Goal: Transaction & Acquisition: Download file/media

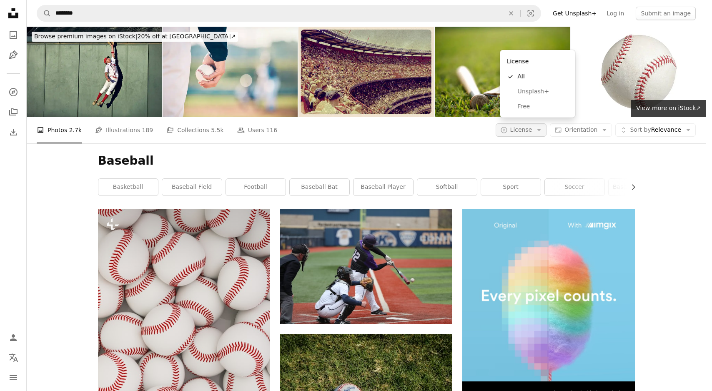
click at [542, 126] on icon "Arrow down" at bounding box center [538, 129] width 7 height 7
click at [525, 108] on span "Free" at bounding box center [542, 106] width 51 height 8
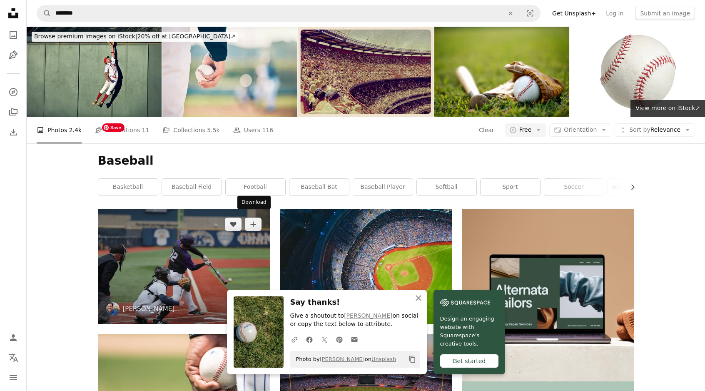
click at [255, 305] on icon "Download" at bounding box center [253, 308] width 5 height 6
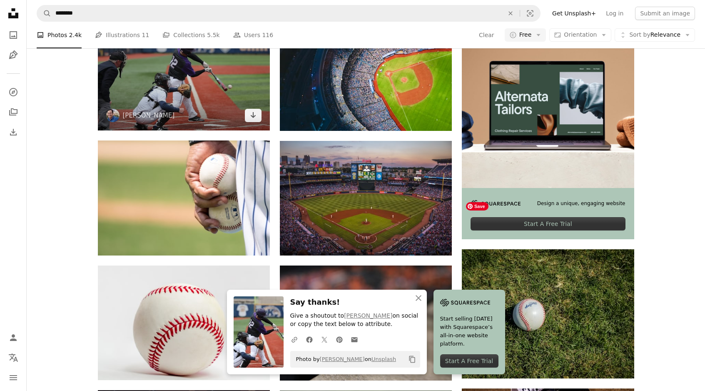
scroll to position [191, 0]
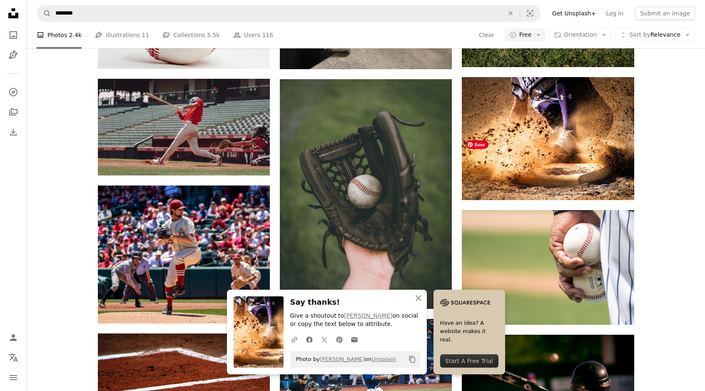
scroll to position [501, 0]
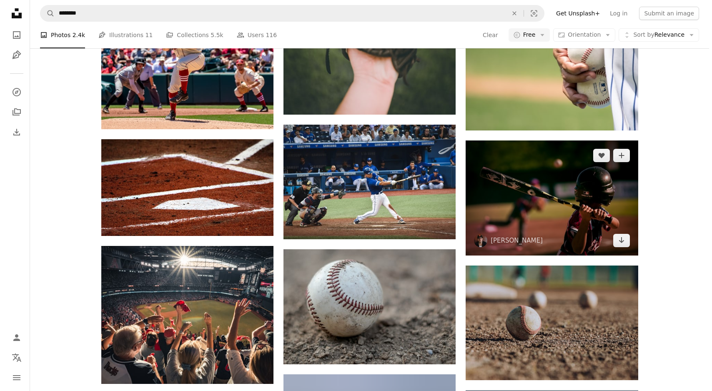
scroll to position [731, 0]
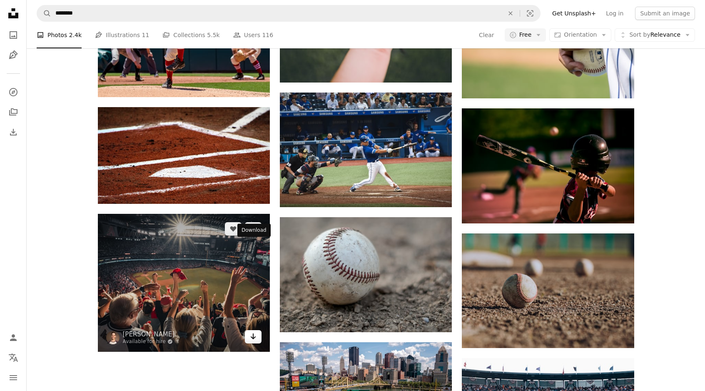
click at [258, 330] on link "Arrow pointing down" at bounding box center [253, 336] width 17 height 13
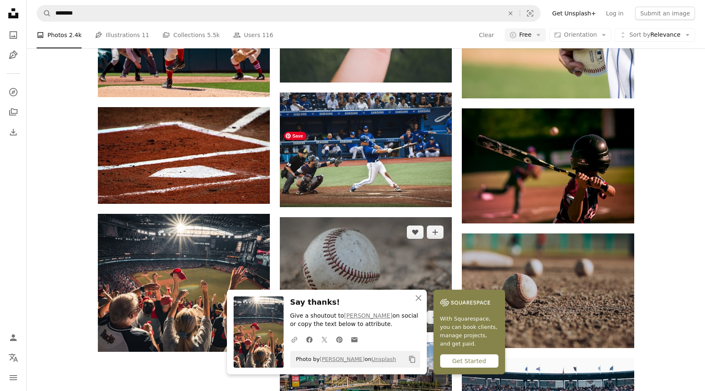
click at [442, 234] on img at bounding box center [366, 274] width 172 height 115
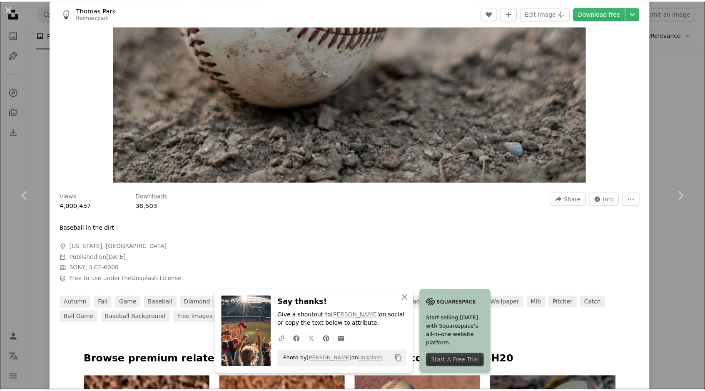
scroll to position [247, 0]
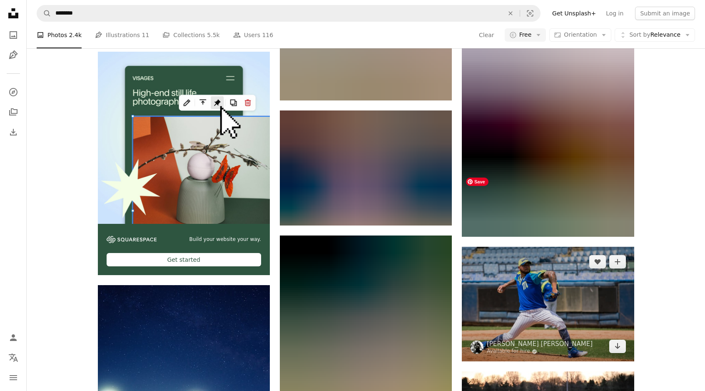
scroll to position [1537, 0]
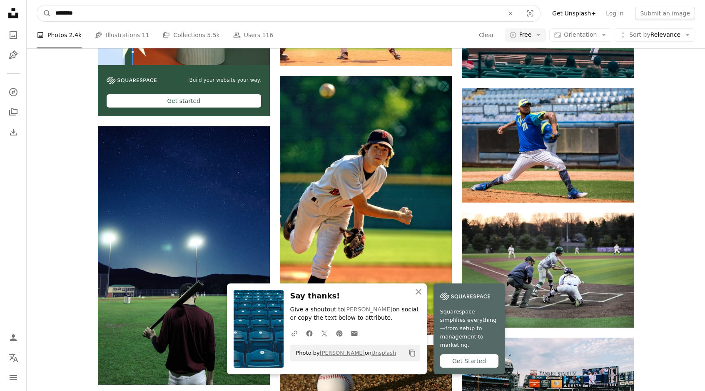
click at [141, 17] on input "********" at bounding box center [276, 13] width 450 height 16
type input "**********"
click button "A magnifying glass" at bounding box center [44, 13] width 14 height 16
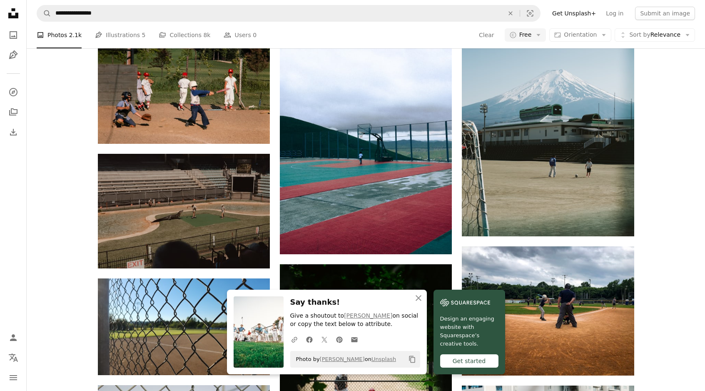
scroll to position [692, 0]
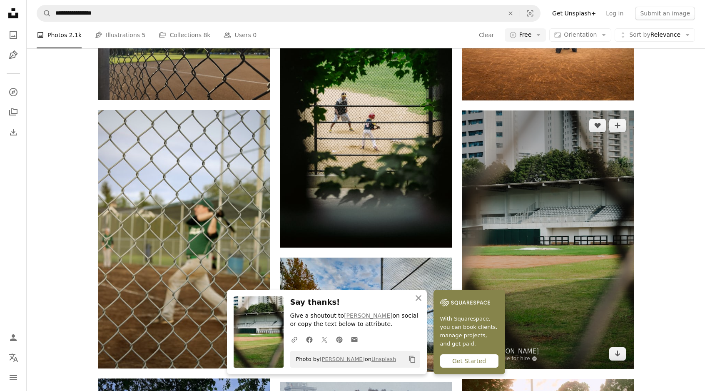
scroll to position [944, 0]
